Goal: Information Seeking & Learning: Find specific fact

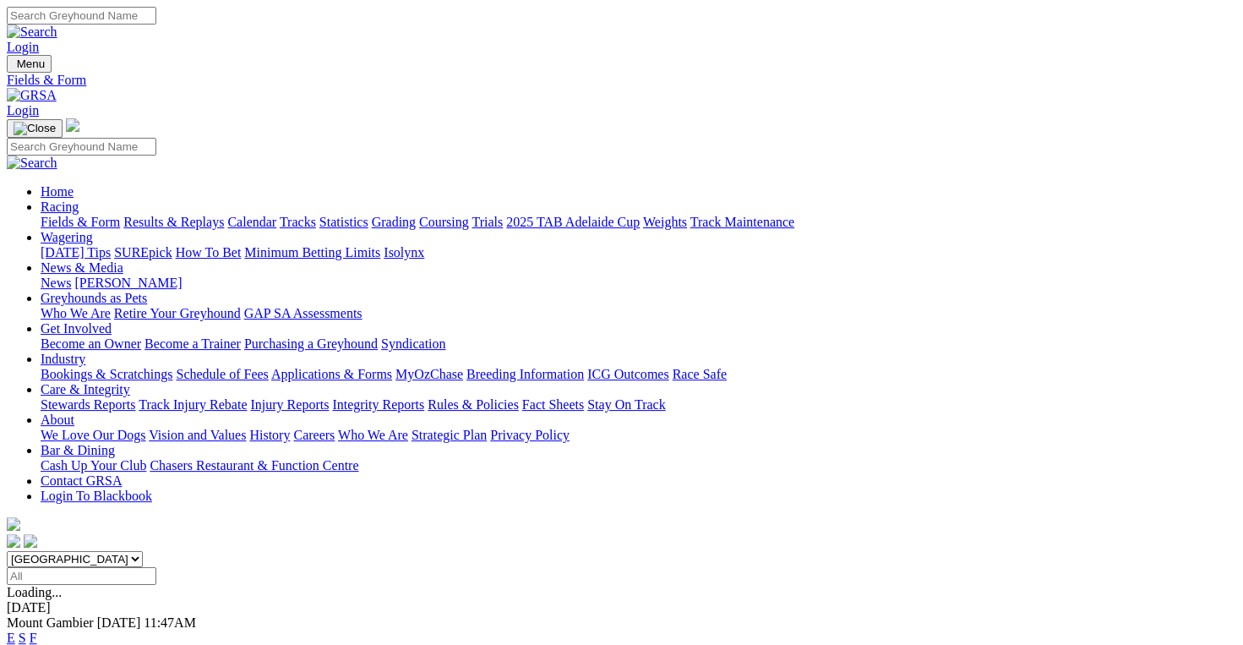
click at [207, 215] on link "Results & Replays" at bounding box center [173, 222] width 101 height 14
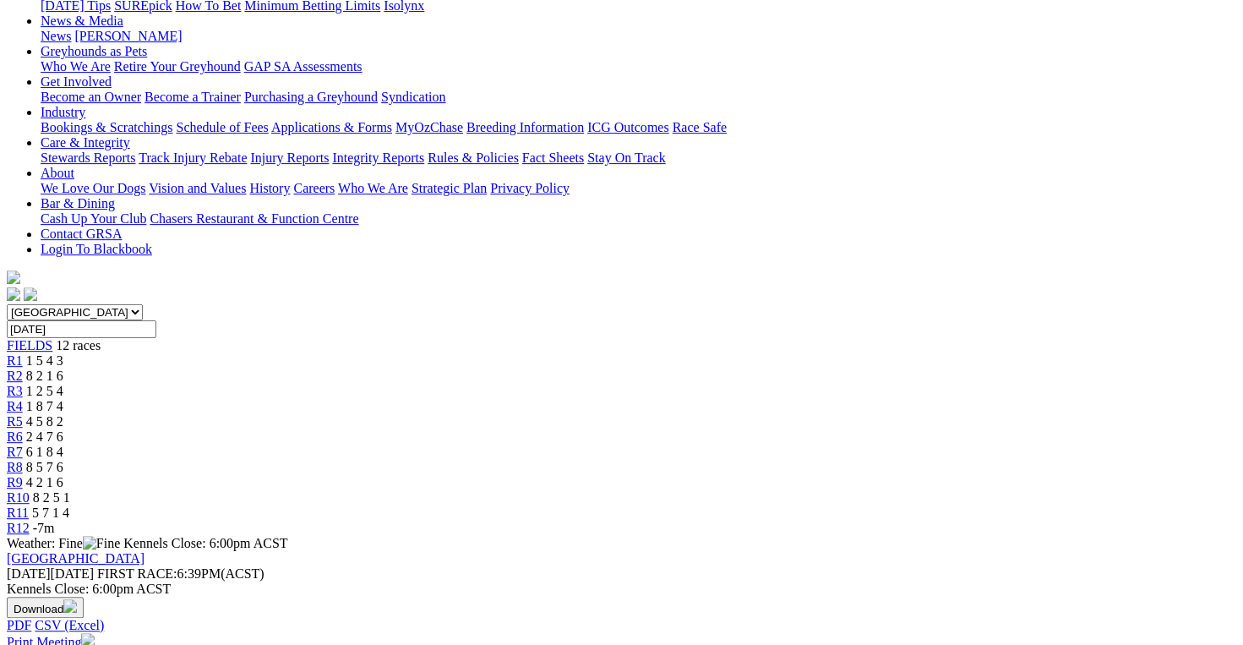
scroll to position [338, 0]
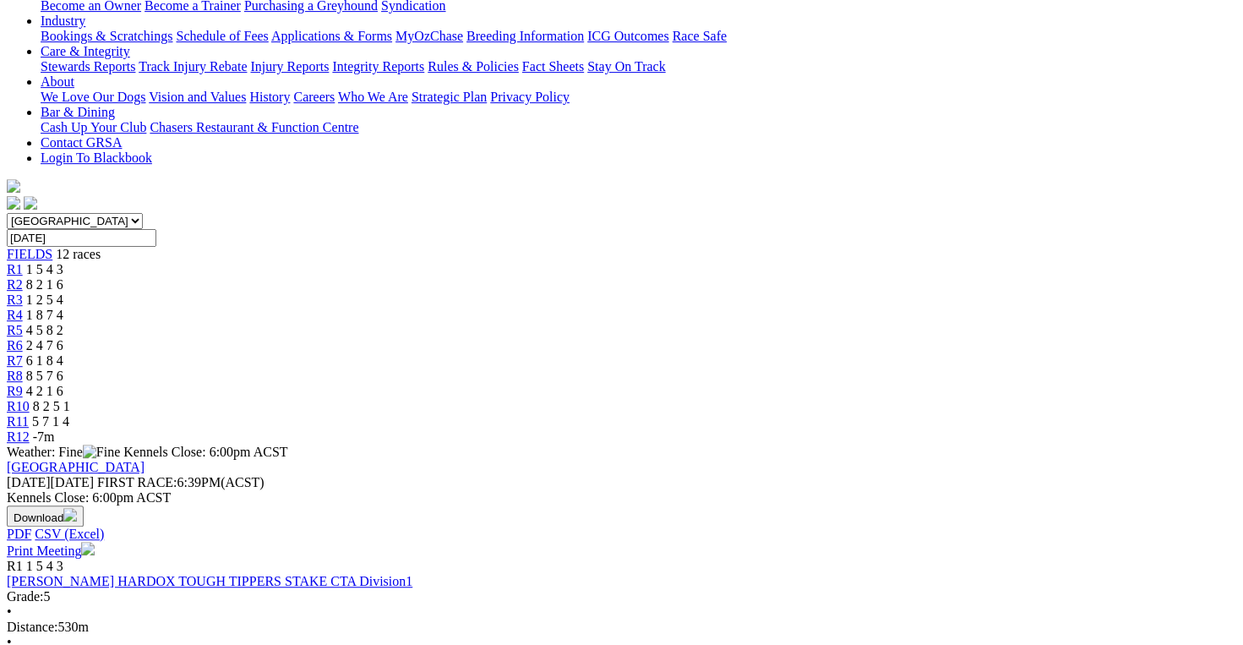
click at [271, 574] on link "GORSKI HARDOX TOUGH TIPPERS STAKE CTA Division1" at bounding box center [210, 581] width 406 height 14
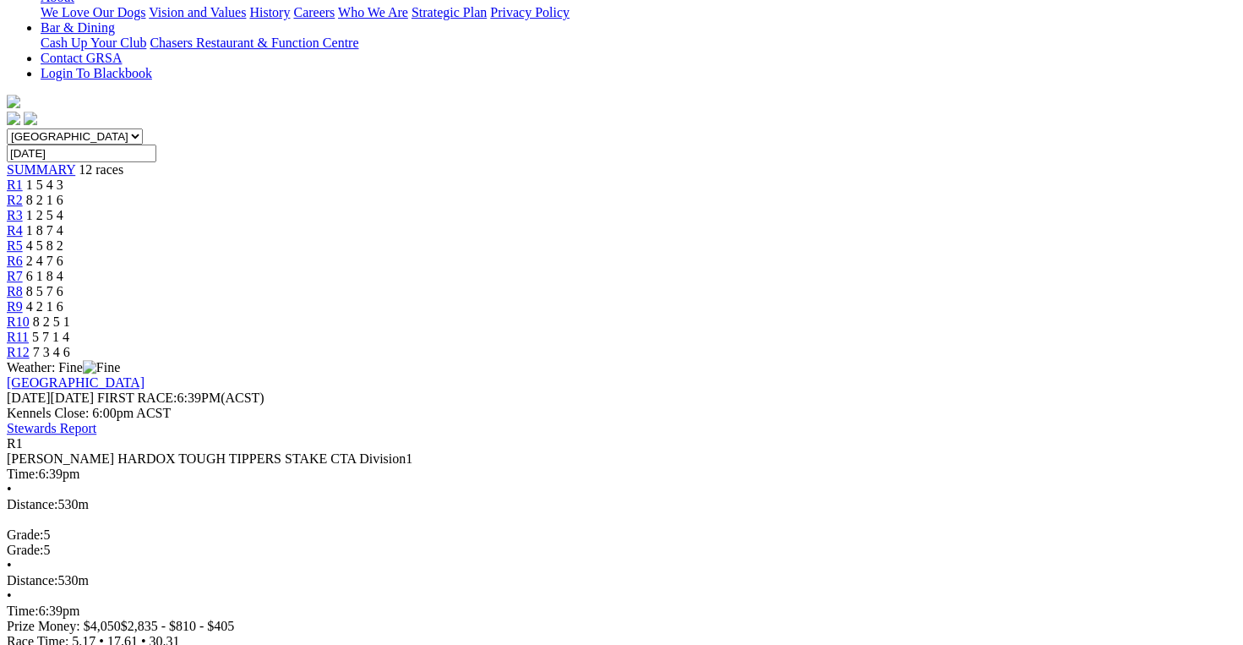
scroll to position [338, 0]
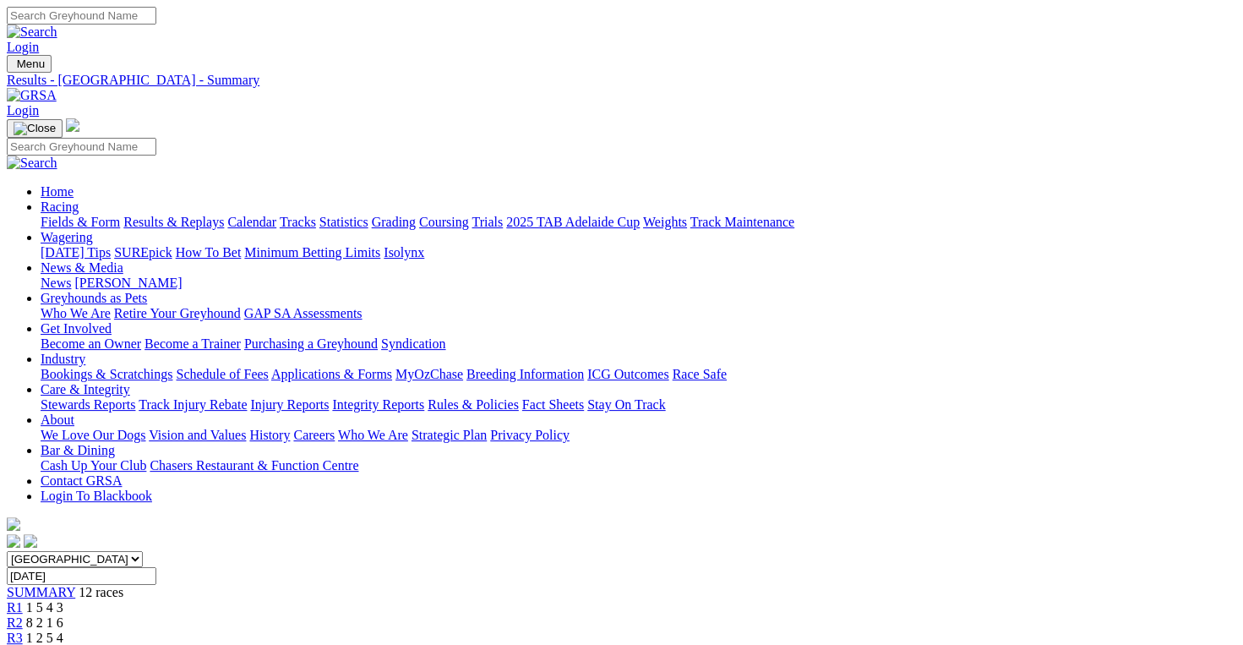
click at [213, 215] on link "Results & Replays" at bounding box center [173, 222] width 101 height 14
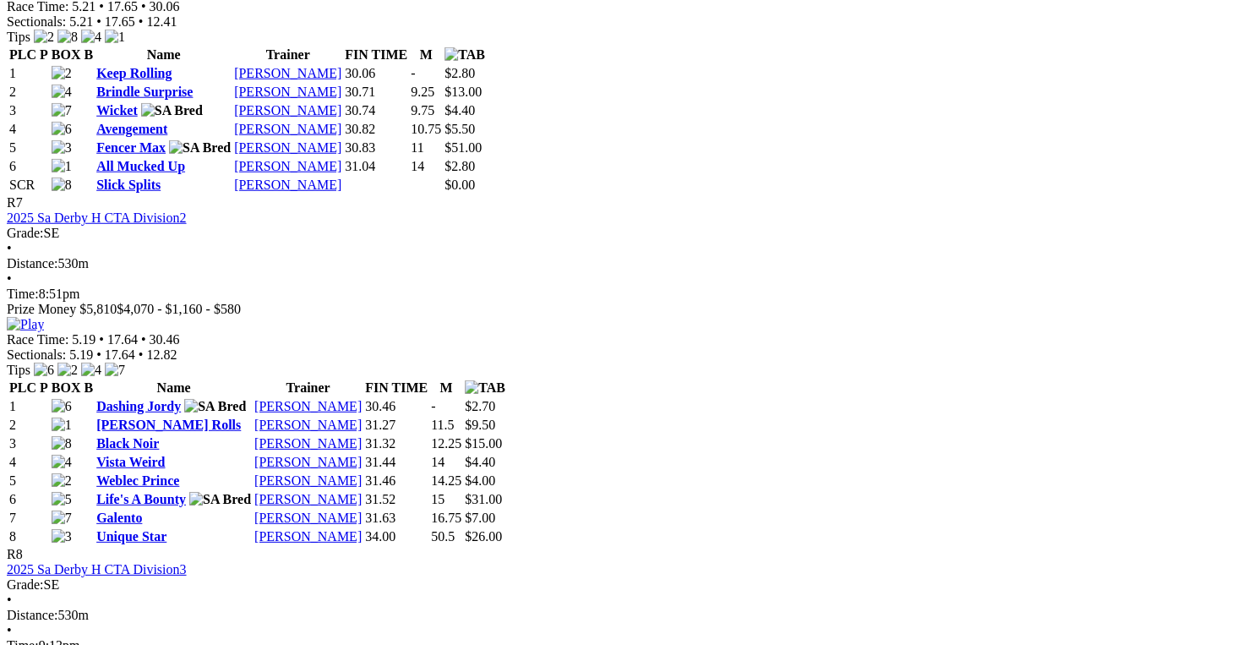
scroll to position [2619, 0]
